Goal: Ask a question

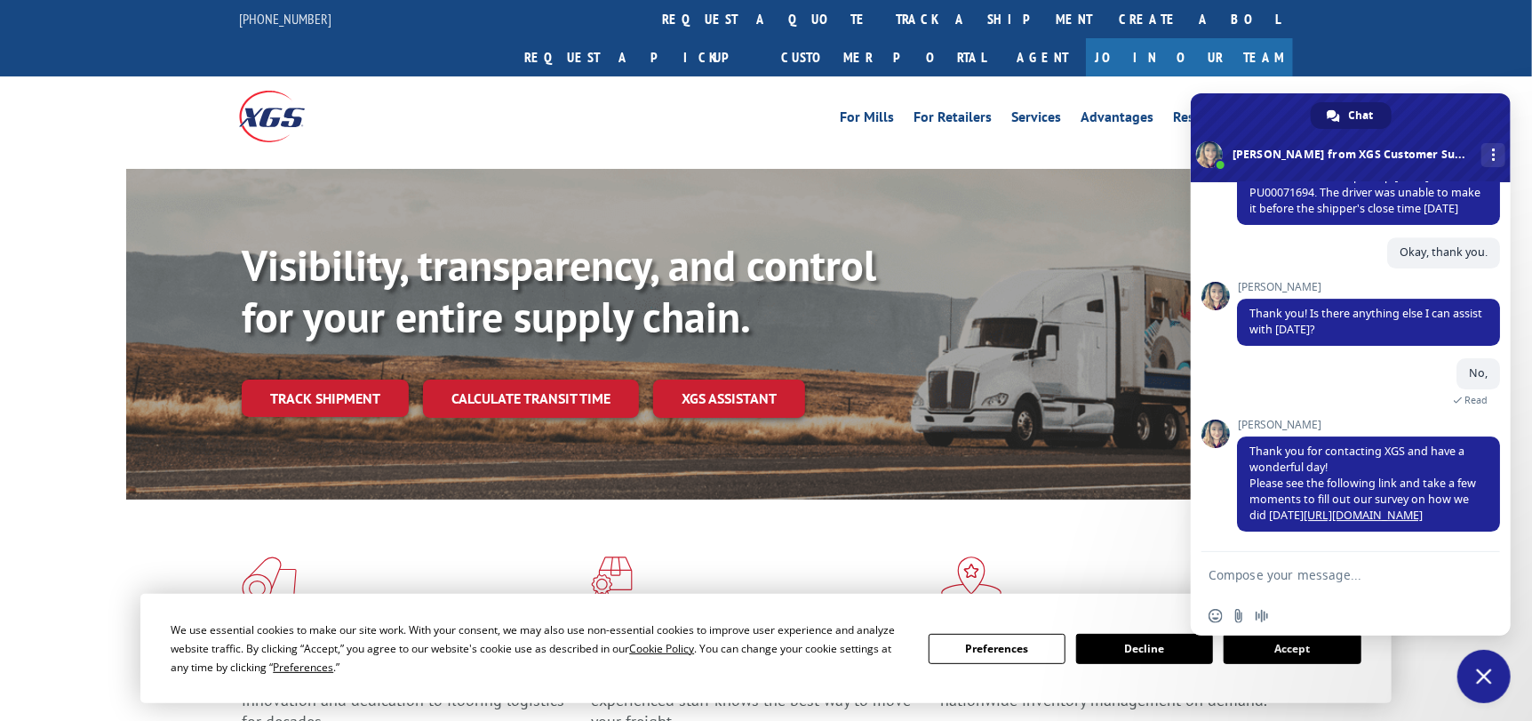
scroll to position [7500, 0]
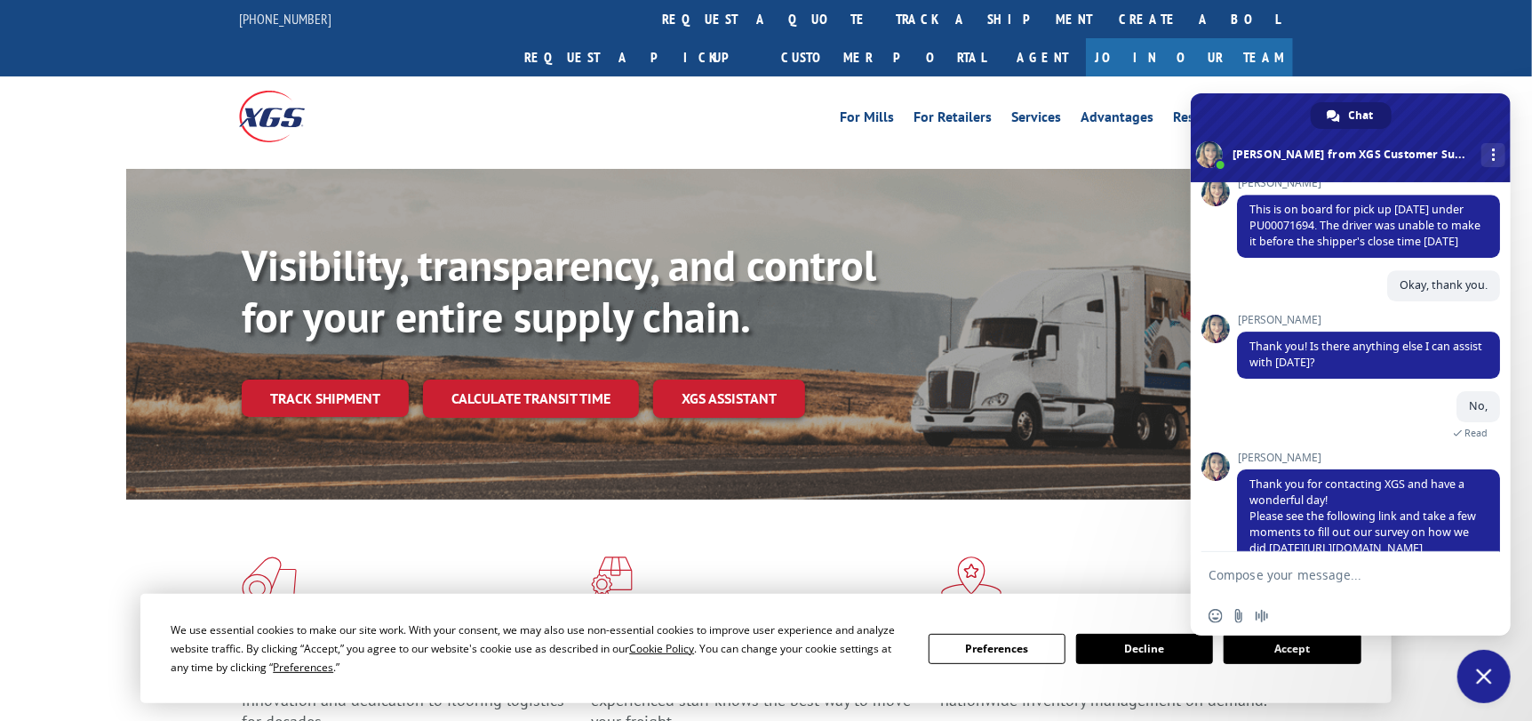
drag, startPoint x: 1370, startPoint y: 319, endPoint x: 1246, endPoint y: 300, distance: 124.9
click at [1246, 44] on span "Hello, I would like to know the pu status of CHR load 531493843?" at bounding box center [1368, 19] width 263 height 47
copy span "Hello, I would like to know the pu status of CHR load 531493843?"
click at [1301, 575] on textarea "Compose your message..." at bounding box center [1330, 575] width 245 height 16
paste textarea "Hello, I would like to know the pu status of CHR load 531493843?"
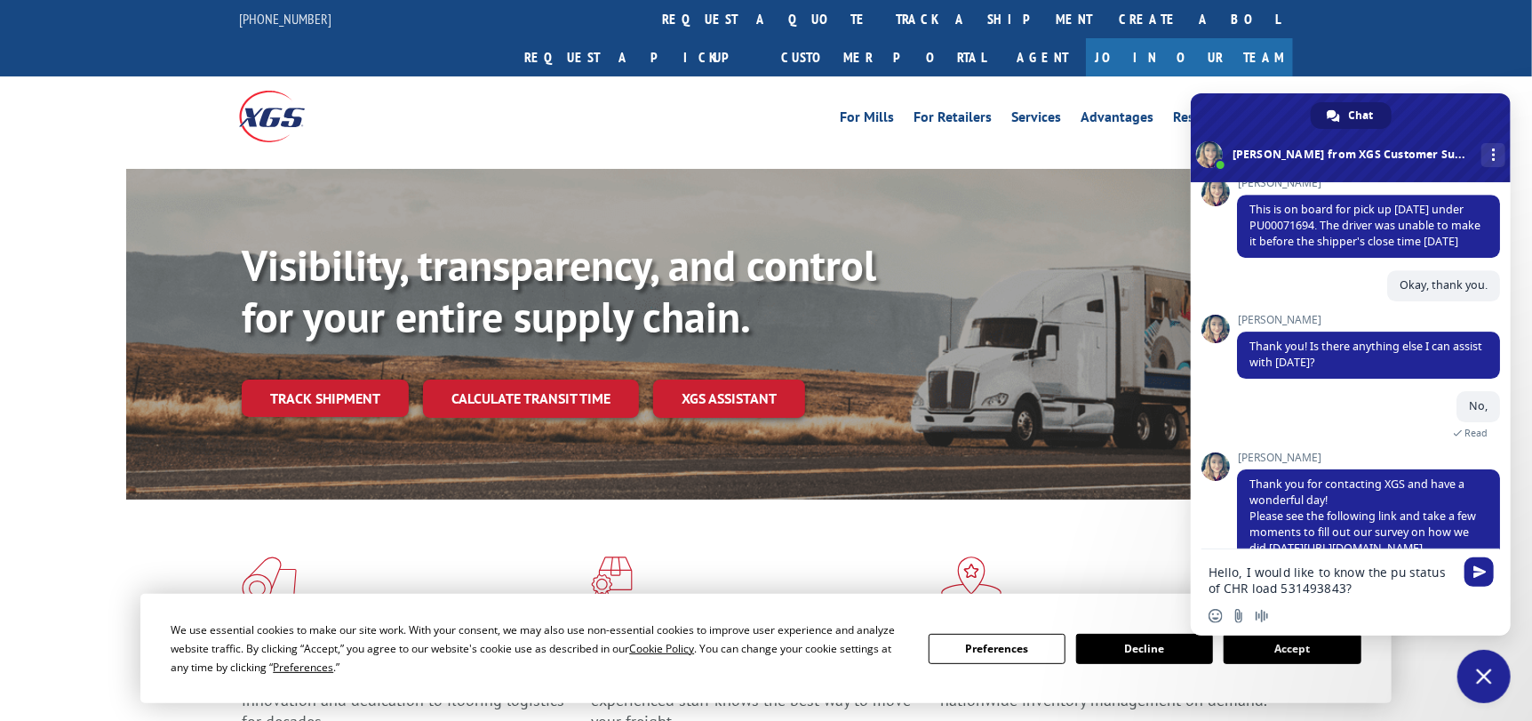
drag, startPoint x: 1342, startPoint y: 588, endPoint x: 1281, endPoint y: 592, distance: 61.4
click at [1281, 592] on textarea "Hello, I would like to know the pu status of CHR load 531493843?" at bounding box center [1330, 580] width 245 height 32
paste textarea "519806"
click at [1400, 574] on textarea "Hello, I would like to know the pu status of CHR load 531519806?" at bounding box center [1330, 580] width 245 height 32
type textarea "Hello, I would like to know the pickup status of CHR load 531519806?"
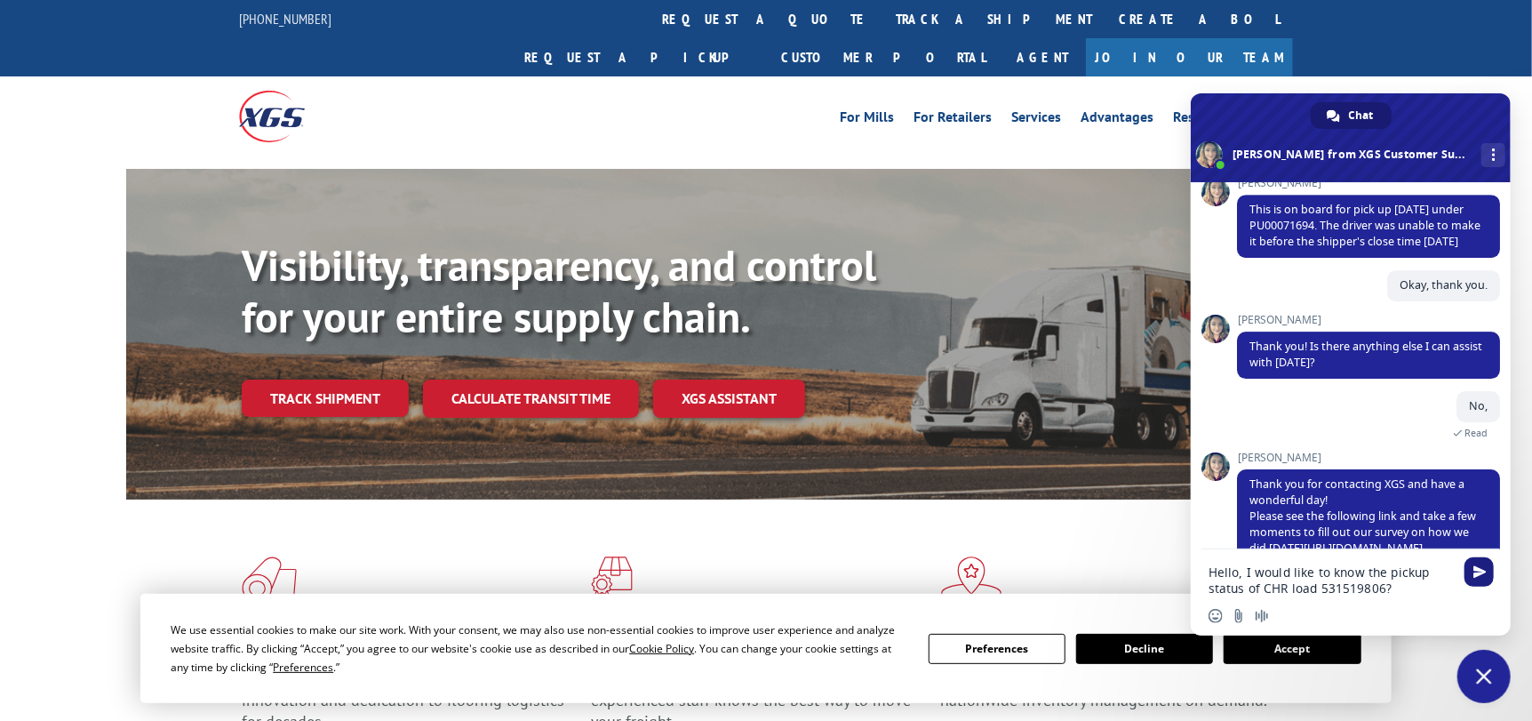
click at [1486, 569] on span "Send" at bounding box center [1478, 571] width 29 height 29
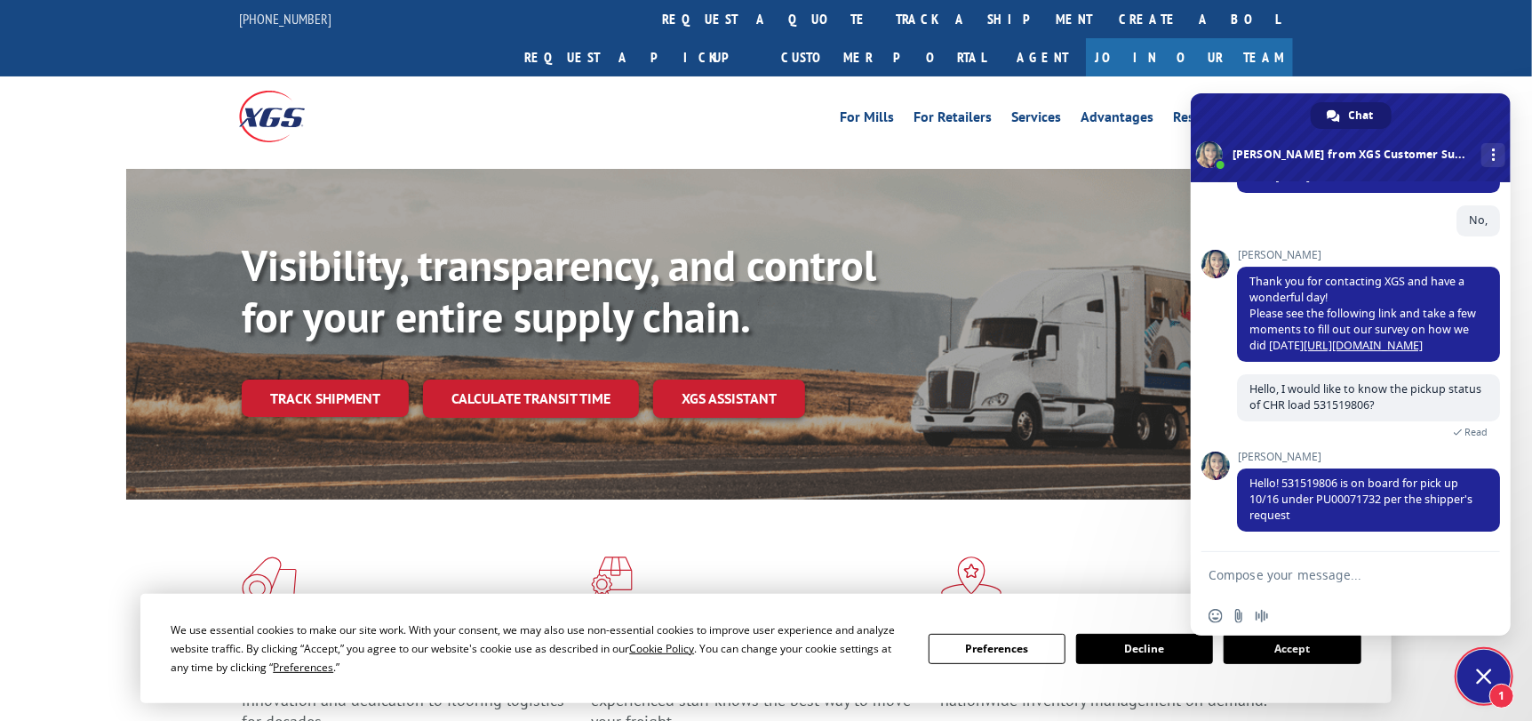
scroll to position [8011, 0]
click at [1365, 574] on textarea "Compose your message..." at bounding box center [1330, 575] width 245 height 16
type textarea "thank you!"
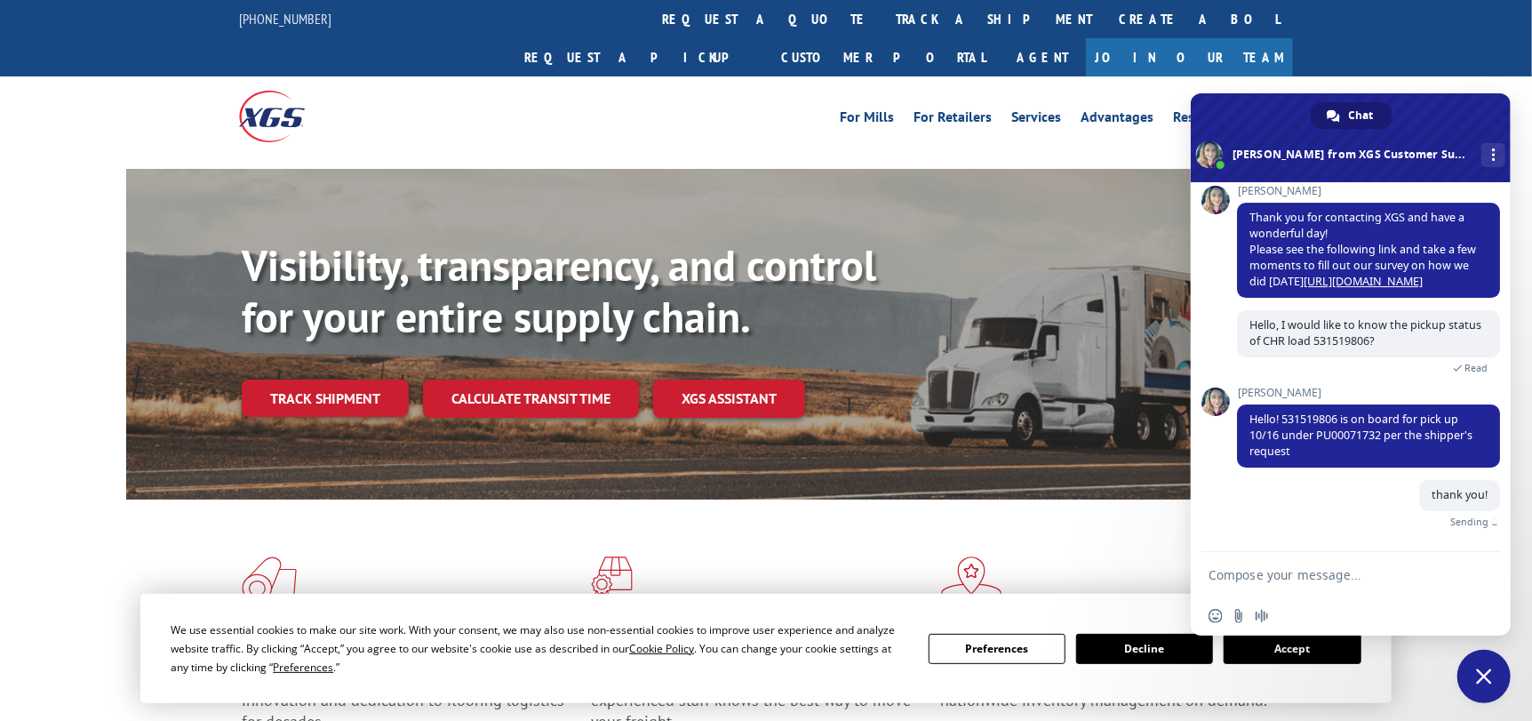
scroll to position [8054, 0]
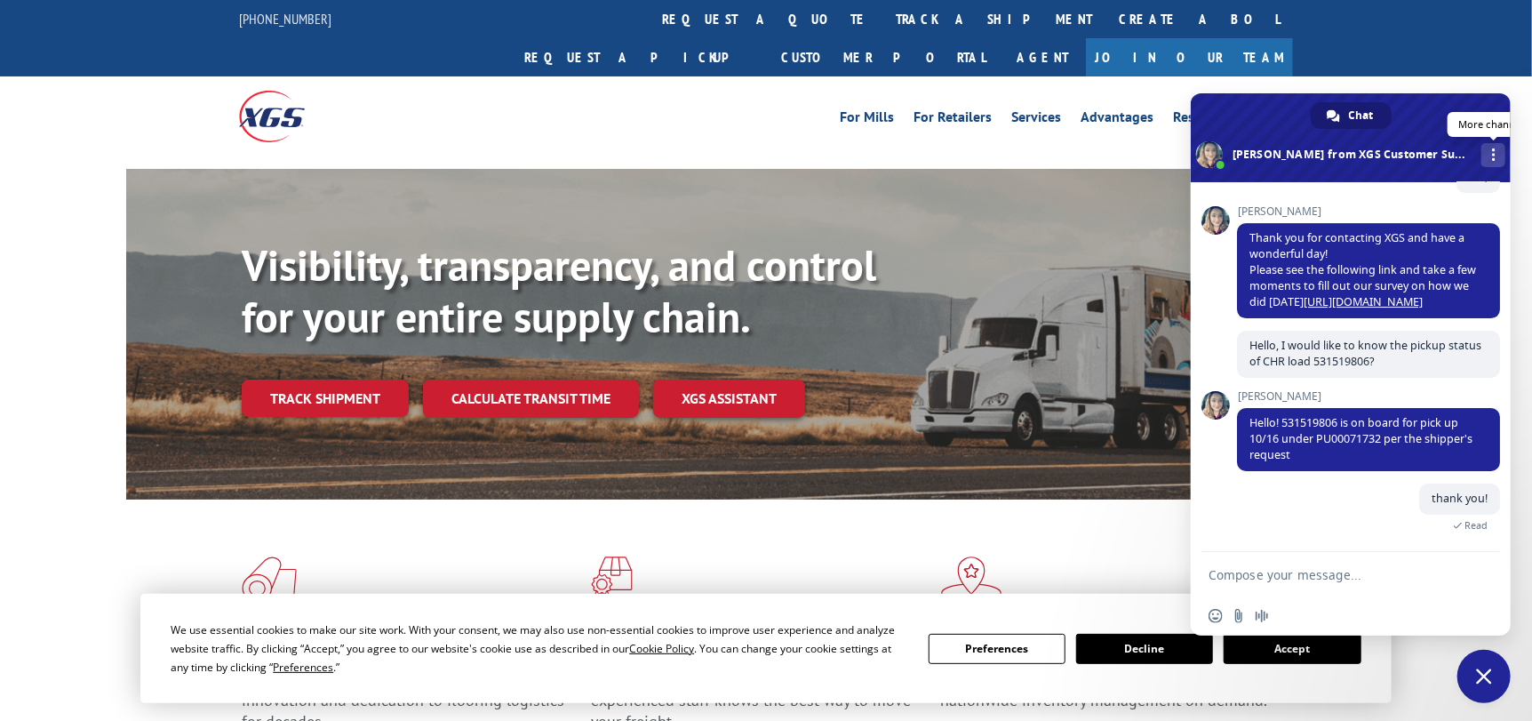
click at [1492, 155] on span "More channels" at bounding box center [1494, 154] width 4 height 12
click at [1479, 678] on span "Close chat" at bounding box center [1484, 676] width 16 height 16
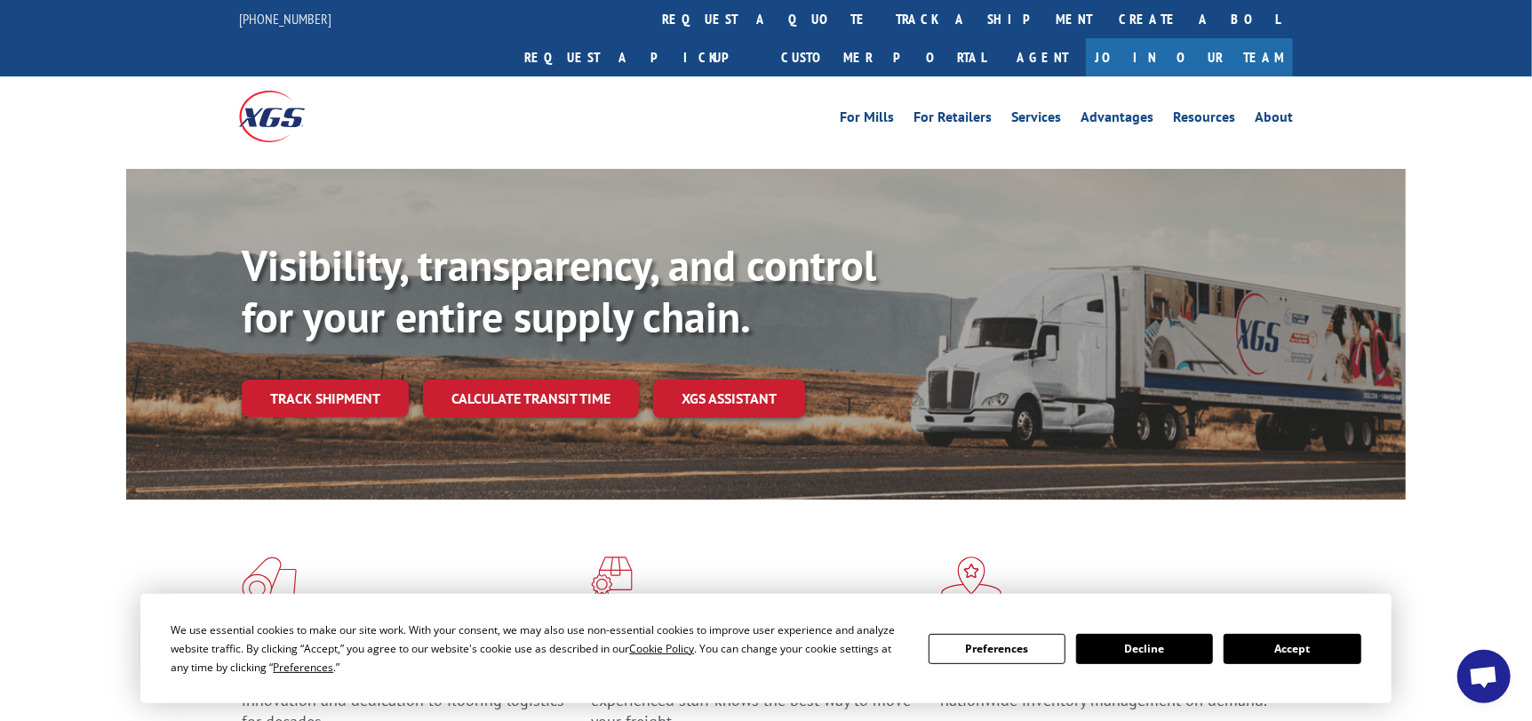
scroll to position [8090, 0]
click at [1281, 647] on button "Accept" at bounding box center [1291, 648] width 137 height 30
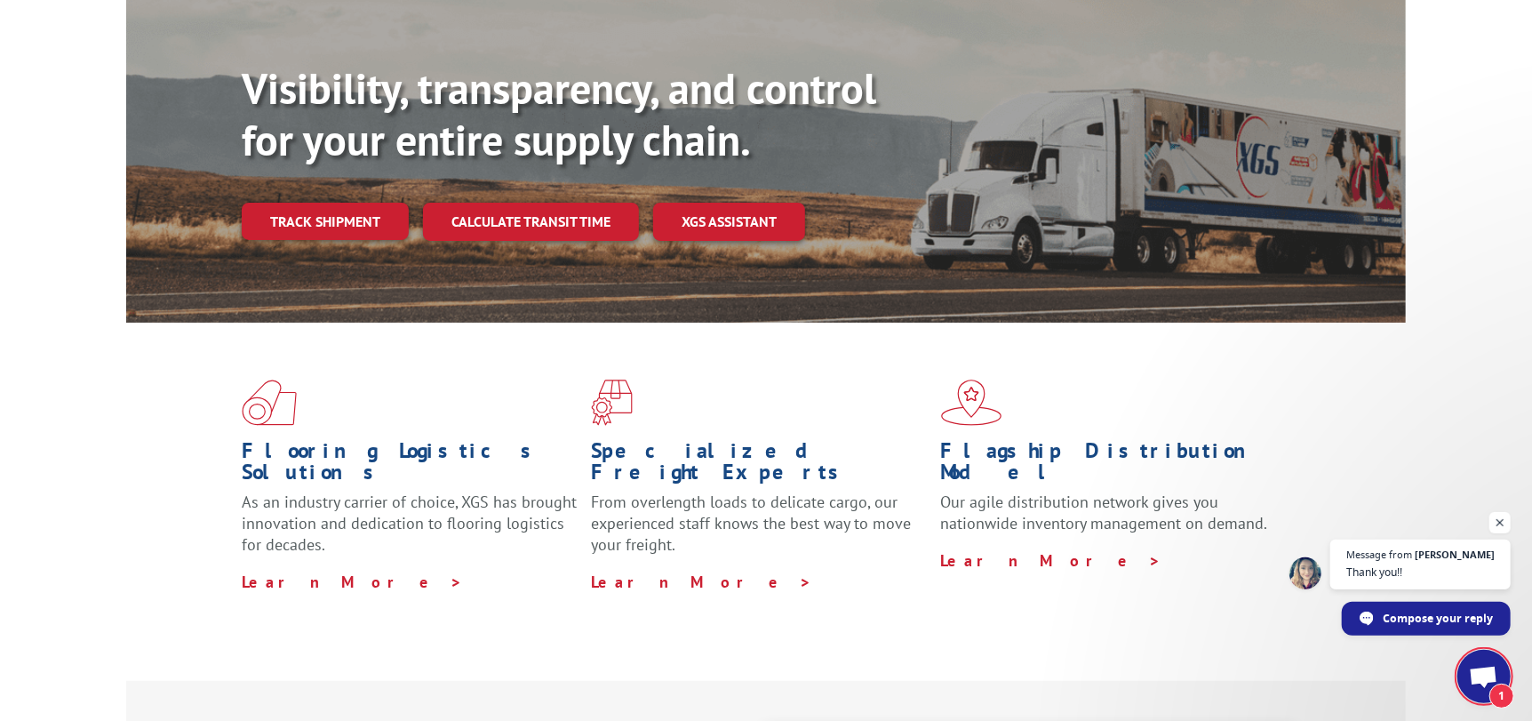
scroll to position [178, 0]
drag, startPoint x: 1486, startPoint y: 682, endPoint x: 1478, endPoint y: 670, distance: 14.8
click at [1486, 682] on span "Open chat" at bounding box center [1483, 677] width 29 height 25
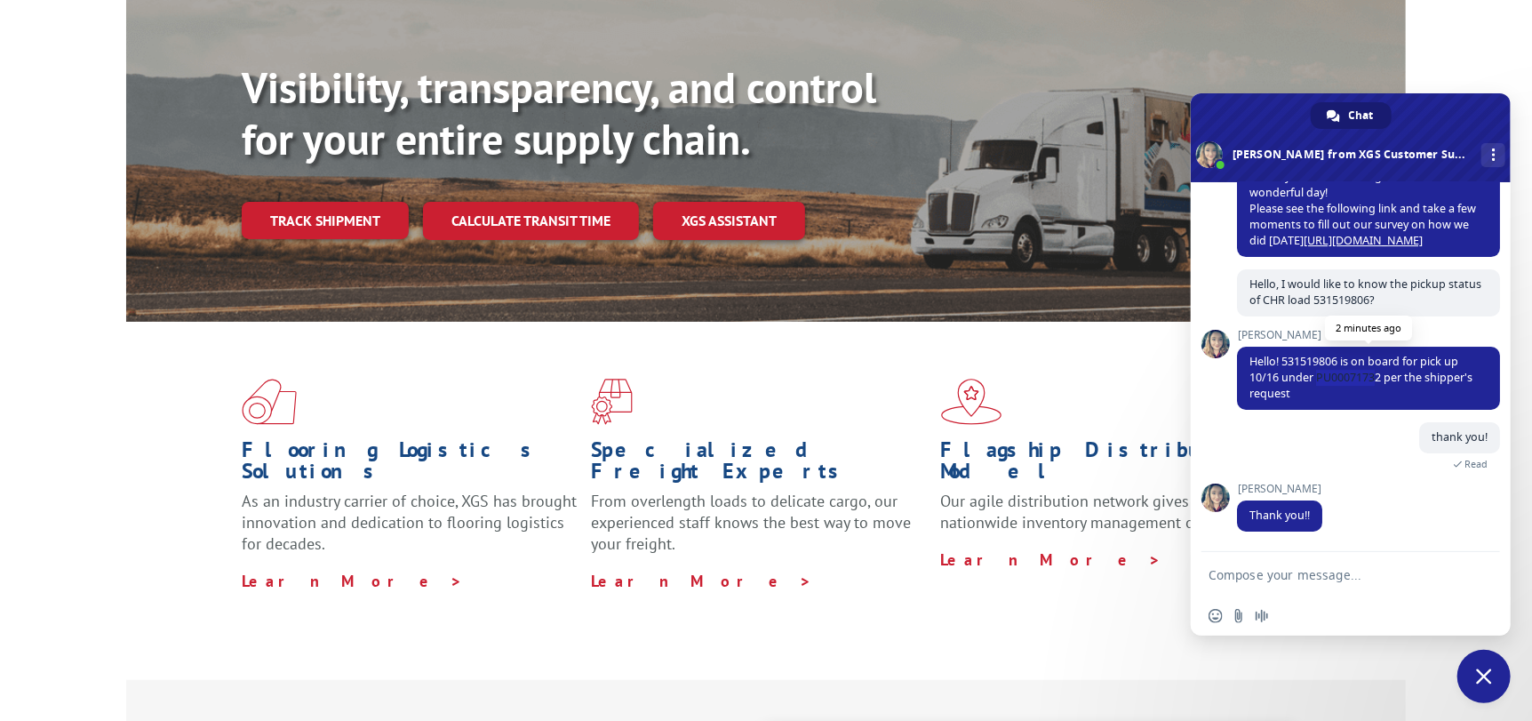
drag, startPoint x: 1378, startPoint y: 373, endPoint x: 1318, endPoint y: 376, distance: 60.5
click at [1318, 376] on span "Hello! 531519806 is on board for pick up 10/16 under PU00071732 per the shipper…" at bounding box center [1360, 377] width 223 height 47
drag, startPoint x: 1381, startPoint y: 375, endPoint x: 1318, endPoint y: 375, distance: 63.1
click at [1318, 375] on span "Hello! 531519806 is on board for pick up 10/16 under PU00071732 per the shipper…" at bounding box center [1360, 377] width 223 height 47
copy span "PU00071732"
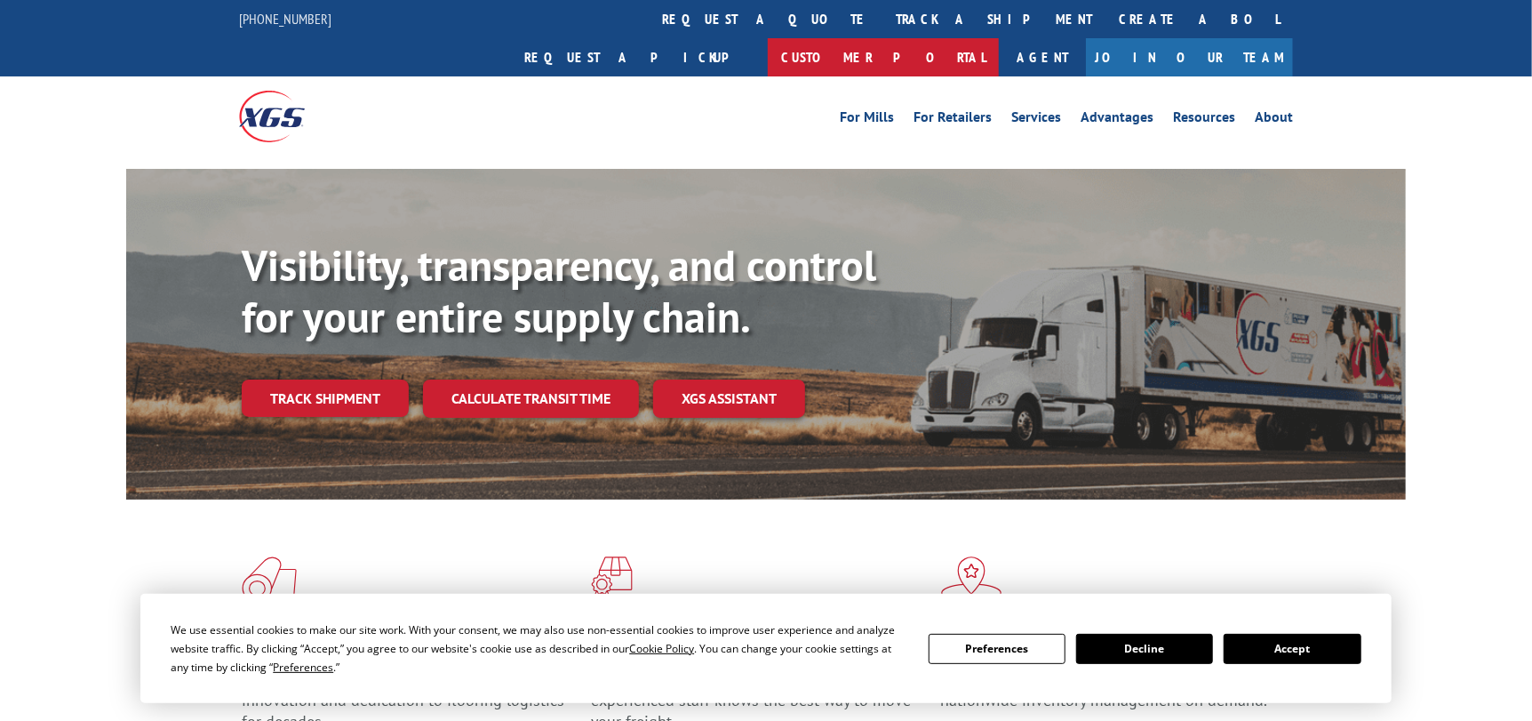
click at [999, 38] on link "Customer Portal" at bounding box center [883, 57] width 231 height 38
